Goal: Information Seeking & Learning: Learn about a topic

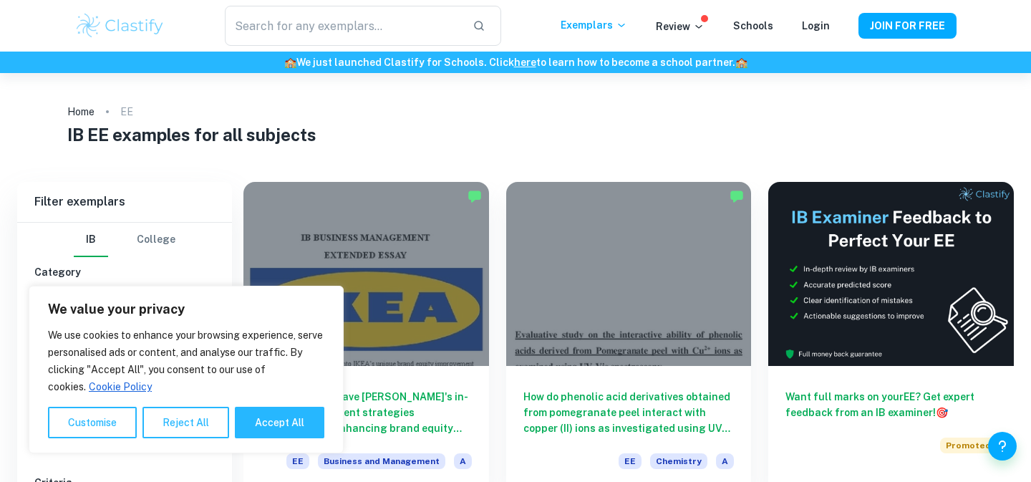
scroll to position [299, 0]
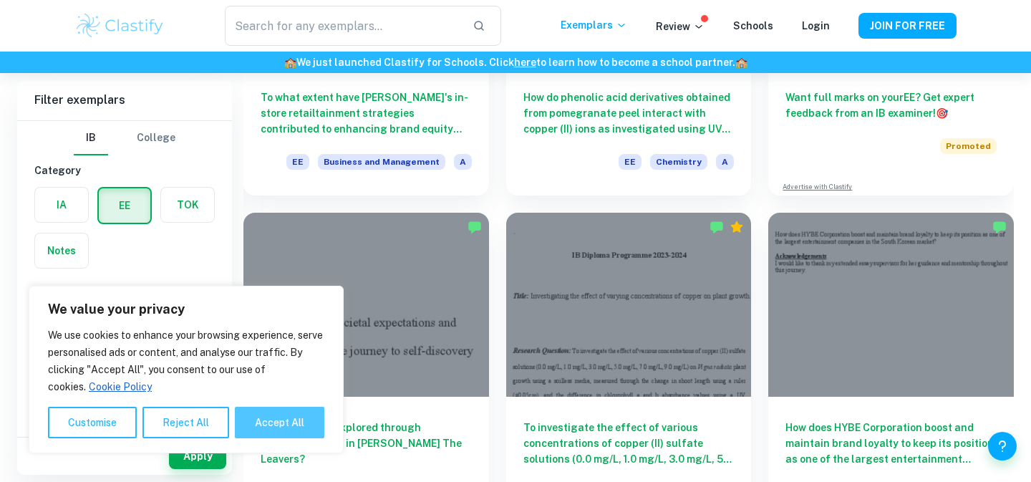
click at [288, 427] on button "Accept All" at bounding box center [279, 422] width 89 height 31
checkbox input "true"
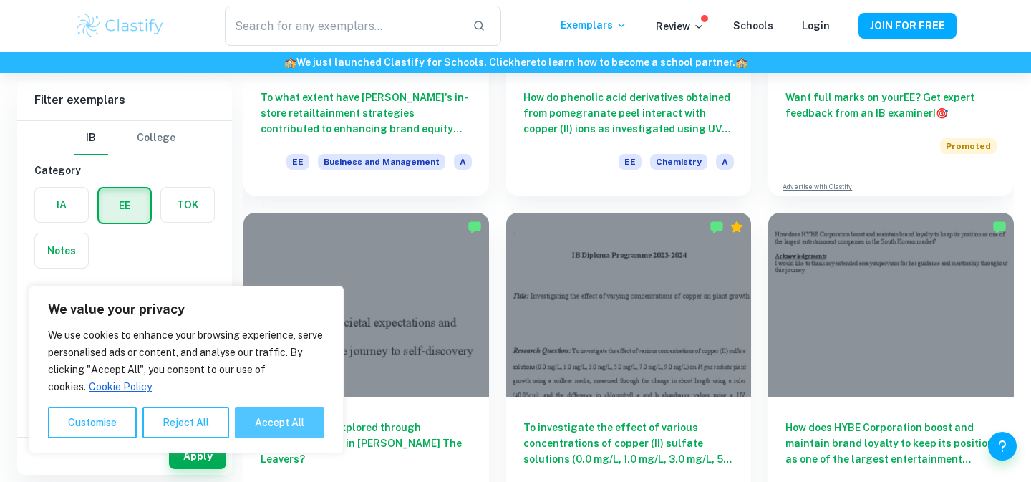
checkbox input "true"
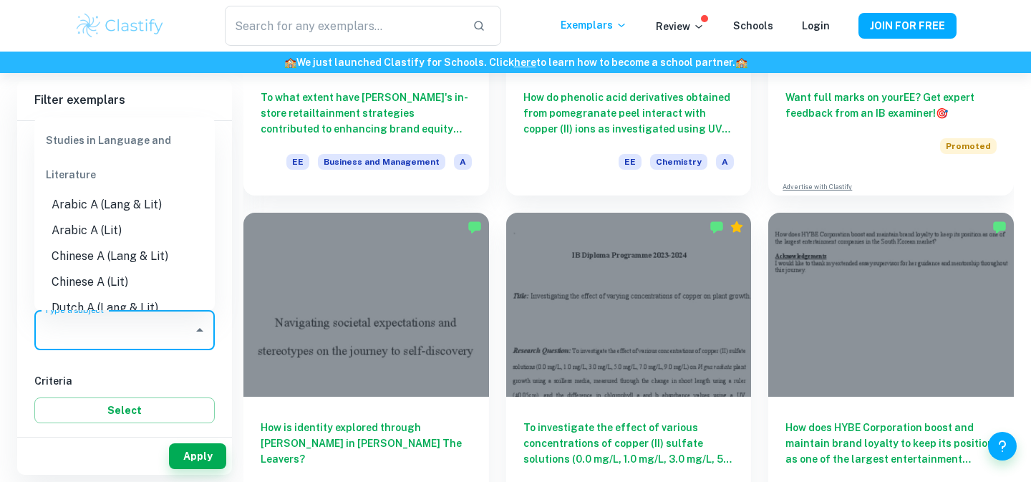
click at [183, 329] on input "Type a subject" at bounding box center [114, 329] width 146 height 27
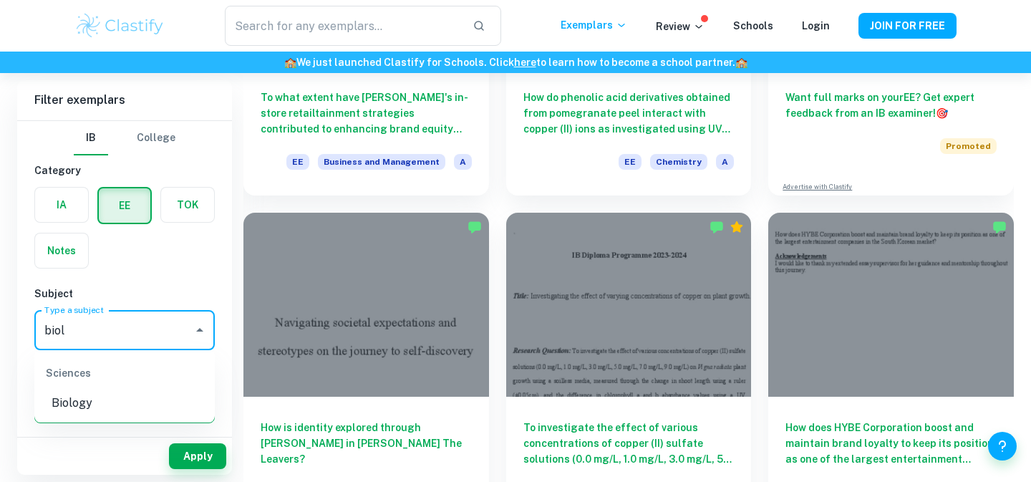
click at [142, 402] on li "Biology" at bounding box center [124, 403] width 180 height 26
type input "Biology"
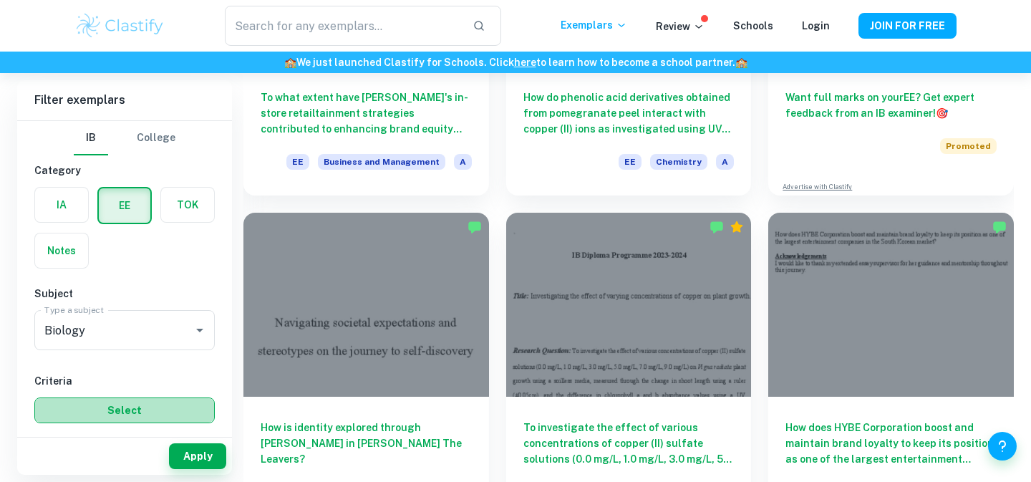
click at [140, 414] on button "Select" at bounding box center [124, 410] width 180 height 26
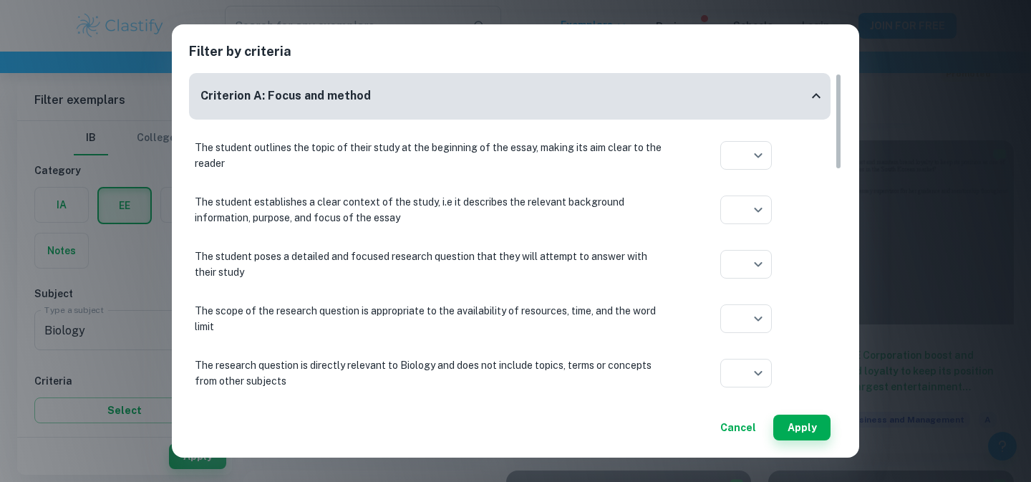
scroll to position [376, 0]
click at [739, 430] on button "Cancel" at bounding box center [737, 427] width 47 height 26
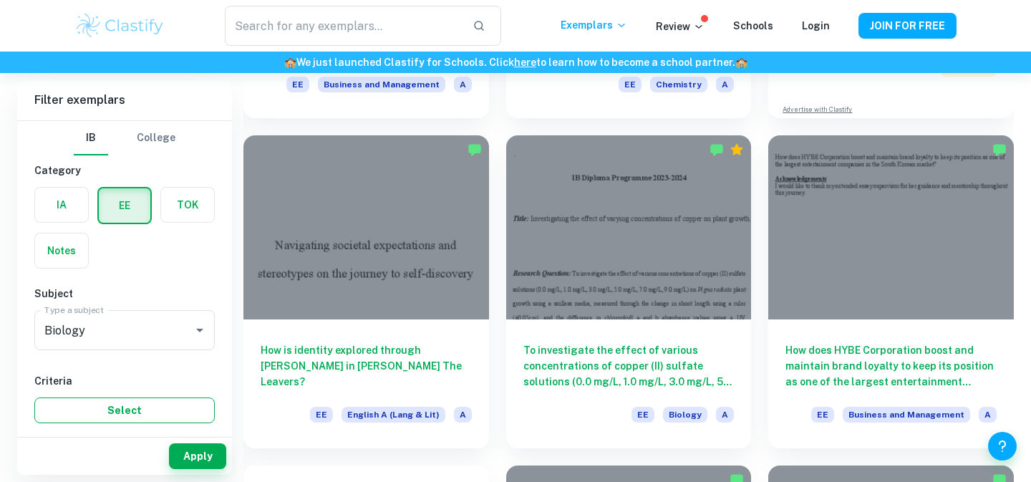
click at [150, 404] on button "Select" at bounding box center [124, 410] width 180 height 26
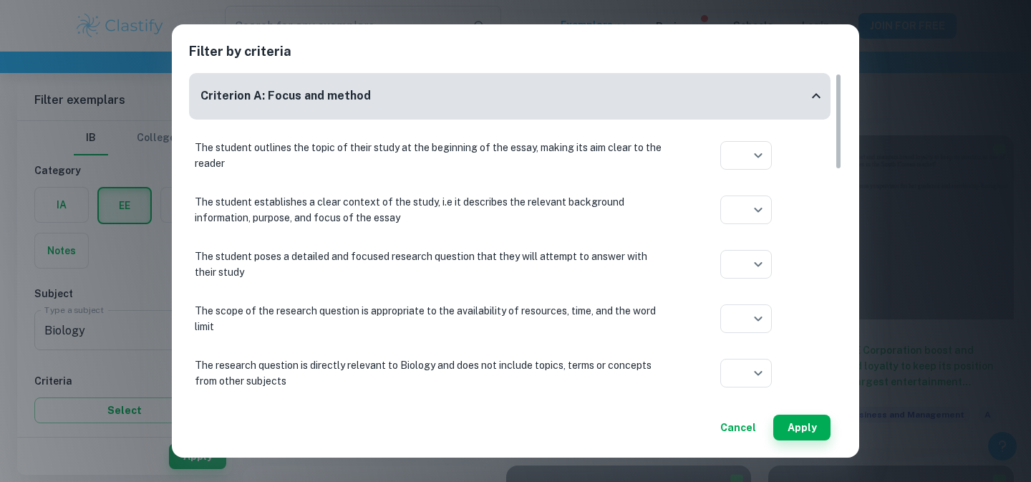
click at [729, 429] on button "Cancel" at bounding box center [737, 427] width 47 height 26
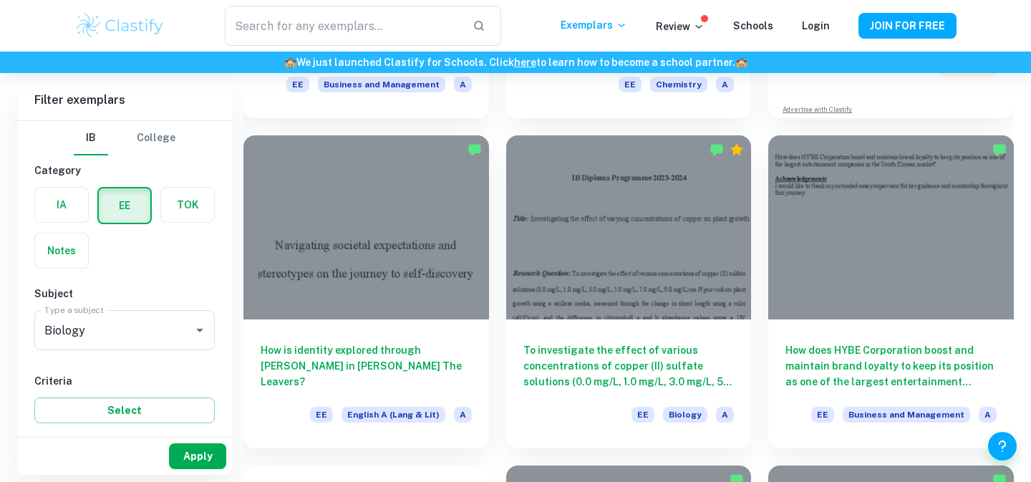
click at [194, 455] on button "Apply" at bounding box center [197, 456] width 57 height 26
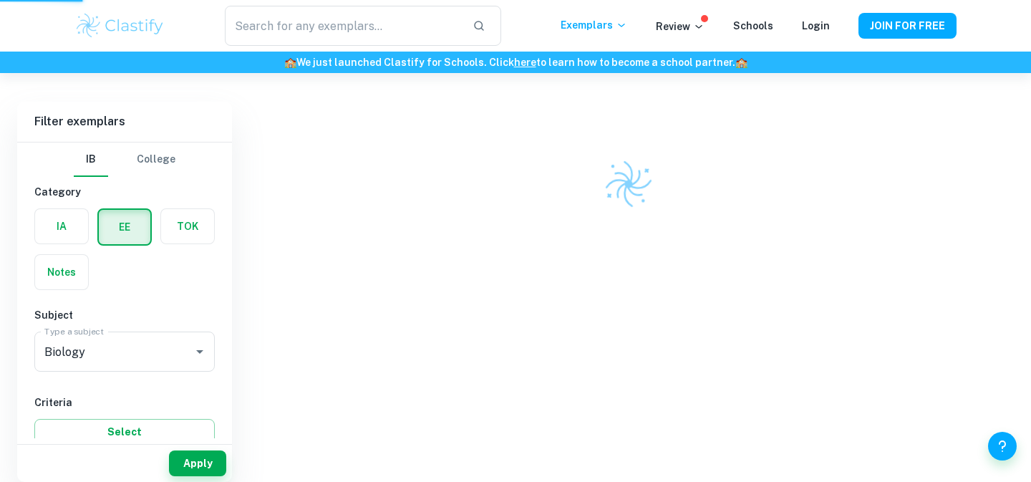
scroll to position [73, 0]
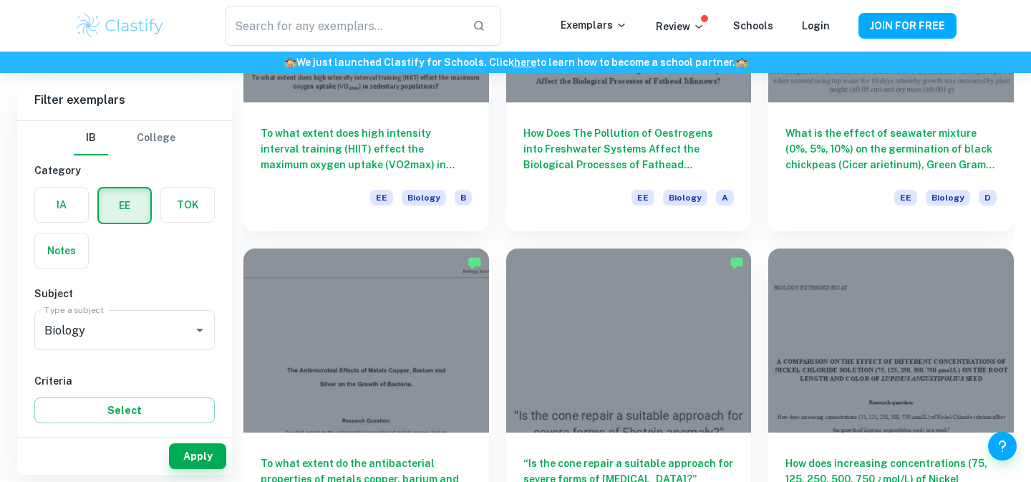
scroll to position [2908, 0]
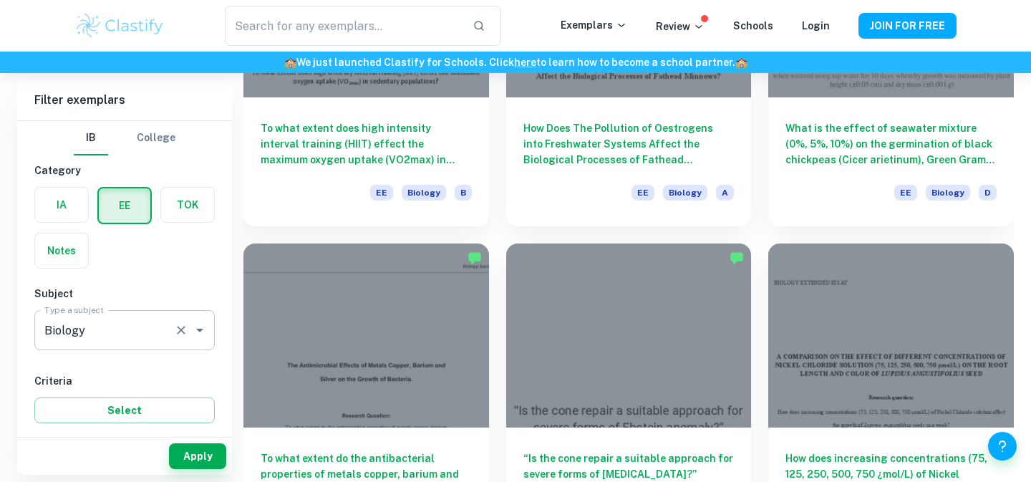
click at [203, 327] on icon "Open" at bounding box center [199, 329] width 17 height 17
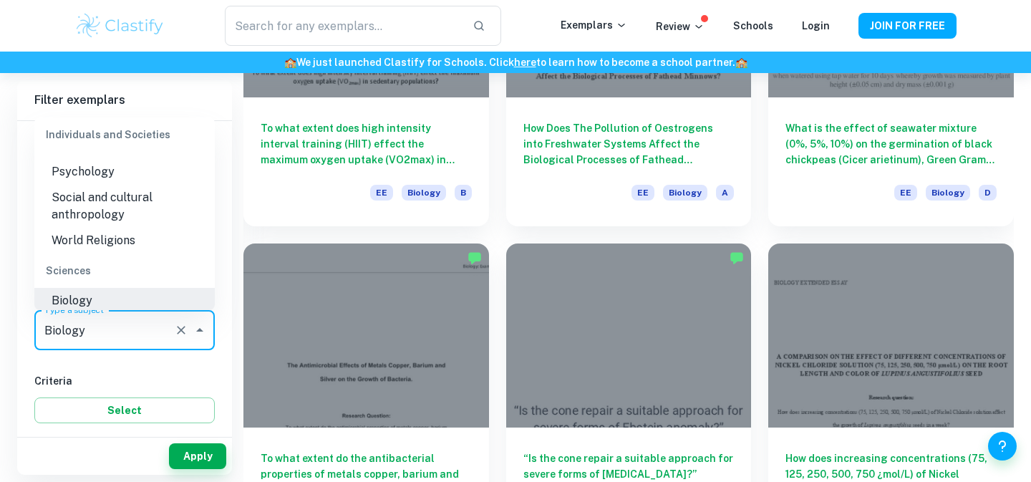
scroll to position [1492, 0]
click at [115, 179] on li "Psychology" at bounding box center [124, 173] width 180 height 26
type input "Psychology"
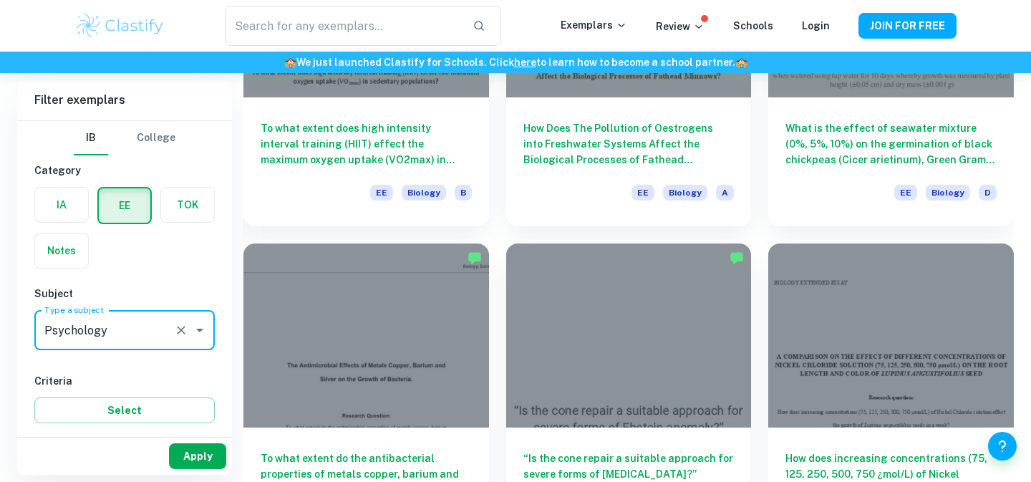
click at [196, 462] on button "Apply" at bounding box center [197, 456] width 57 height 26
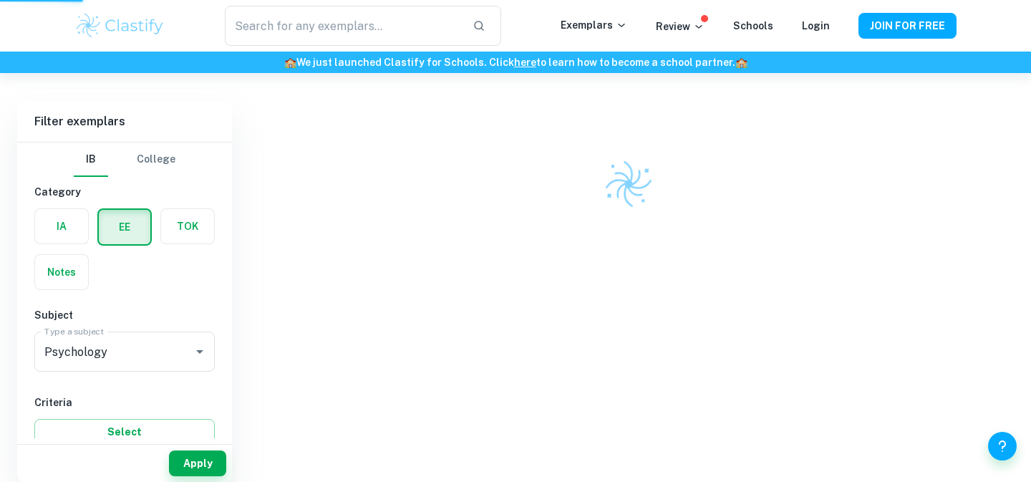
scroll to position [73, 0]
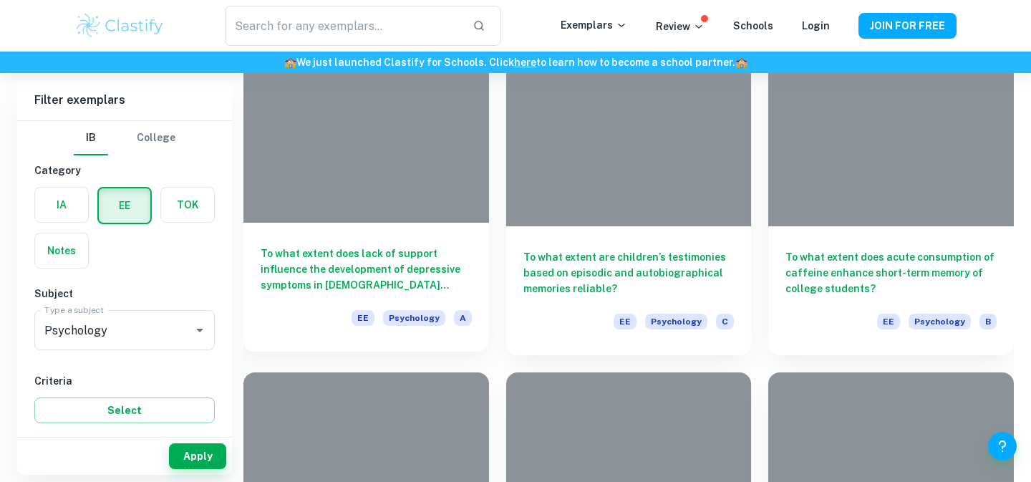
scroll to position [6435, 0]
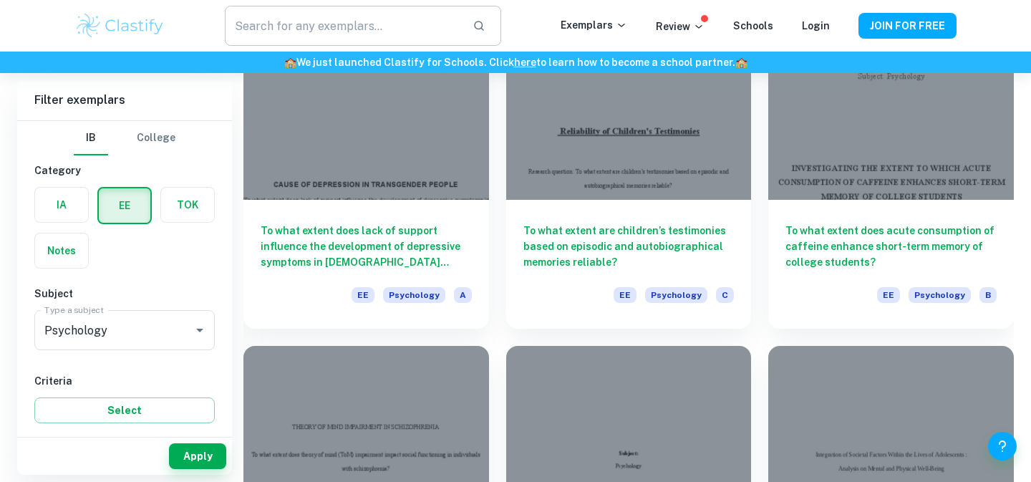
click at [394, 34] on input "text" at bounding box center [343, 26] width 236 height 40
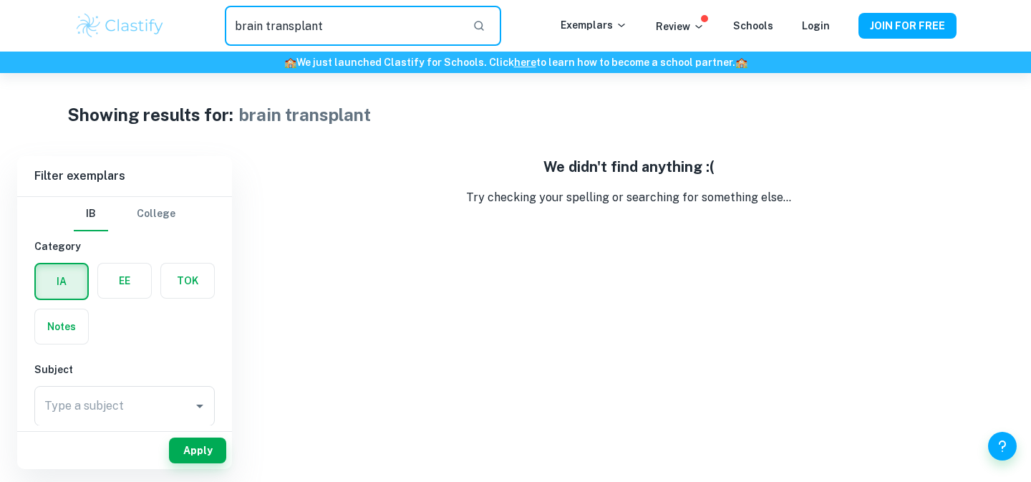
click at [326, 27] on input "brain transplant" at bounding box center [343, 26] width 236 height 40
drag, startPoint x: 263, startPoint y: 25, endPoint x: 225, endPoint y: 19, distance: 37.7
click at [225, 19] on input "brain transplant" at bounding box center [343, 26] width 236 height 40
type input "transplant"
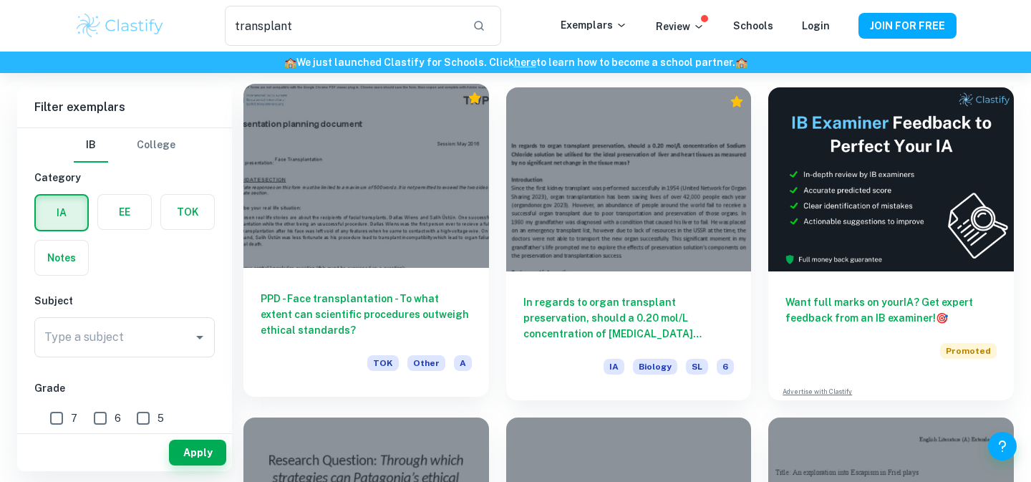
scroll to position [80, 0]
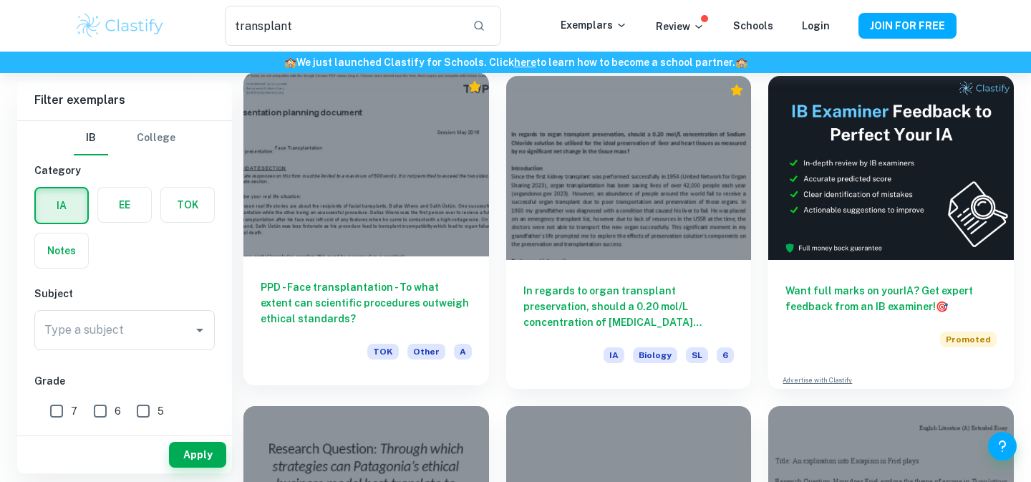
click at [343, 306] on h6 "PPD - Face transplantation - To what extent can scientific procedures outweigh …" at bounding box center [366, 302] width 211 height 47
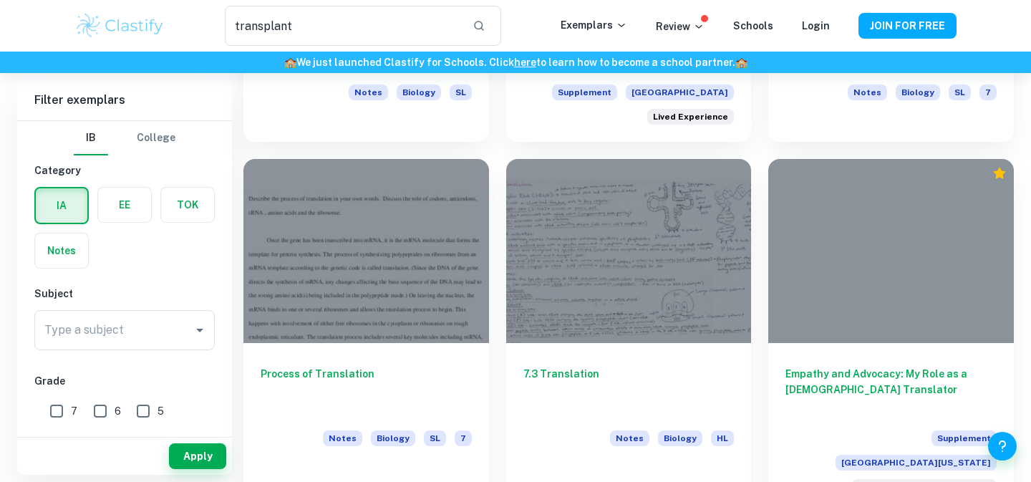
scroll to position [1328, 0]
